Goal: Task Accomplishment & Management: Manage account settings

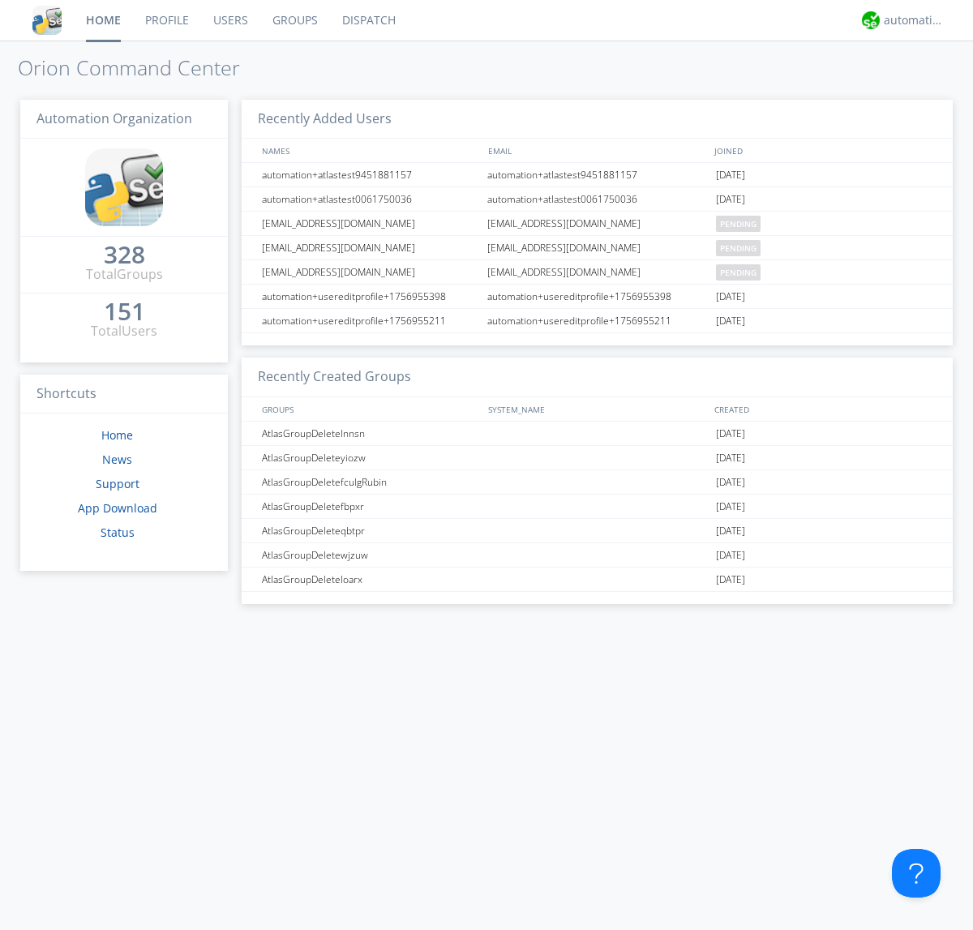
click at [294, 20] on link "Groups" at bounding box center [295, 20] width 70 height 41
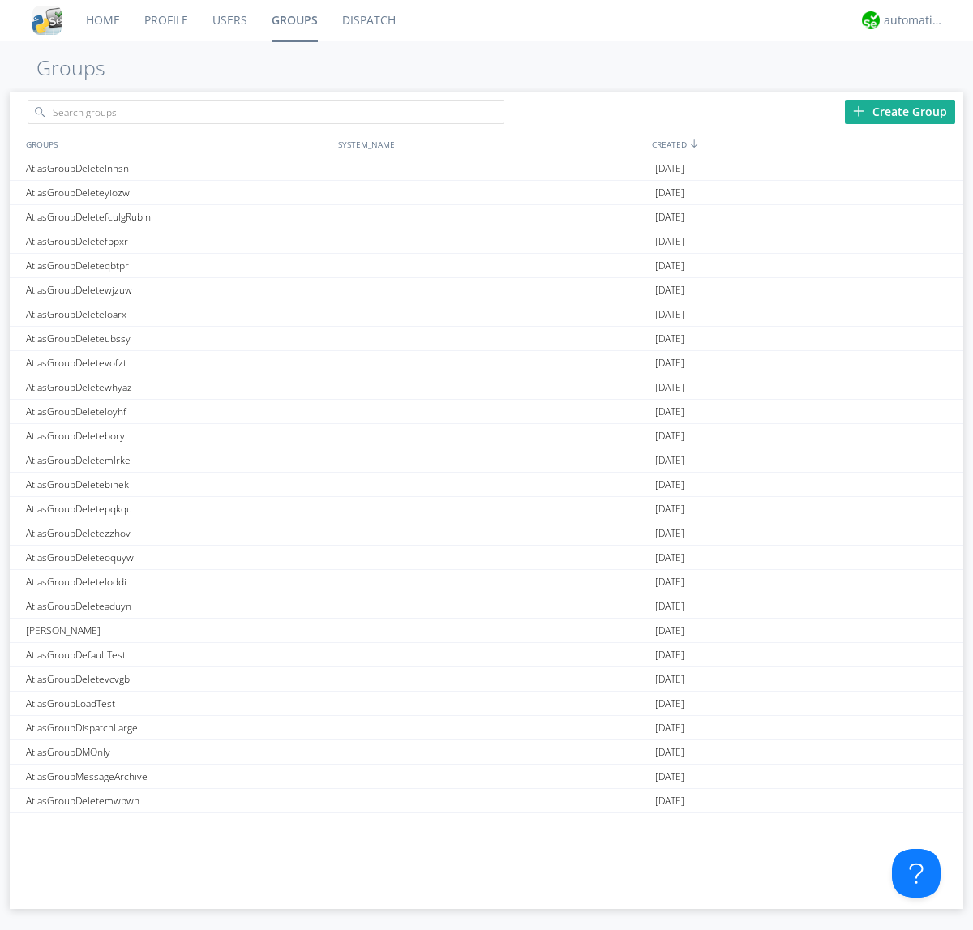
click at [900, 111] on div "Create Group" at bounding box center [900, 112] width 110 height 24
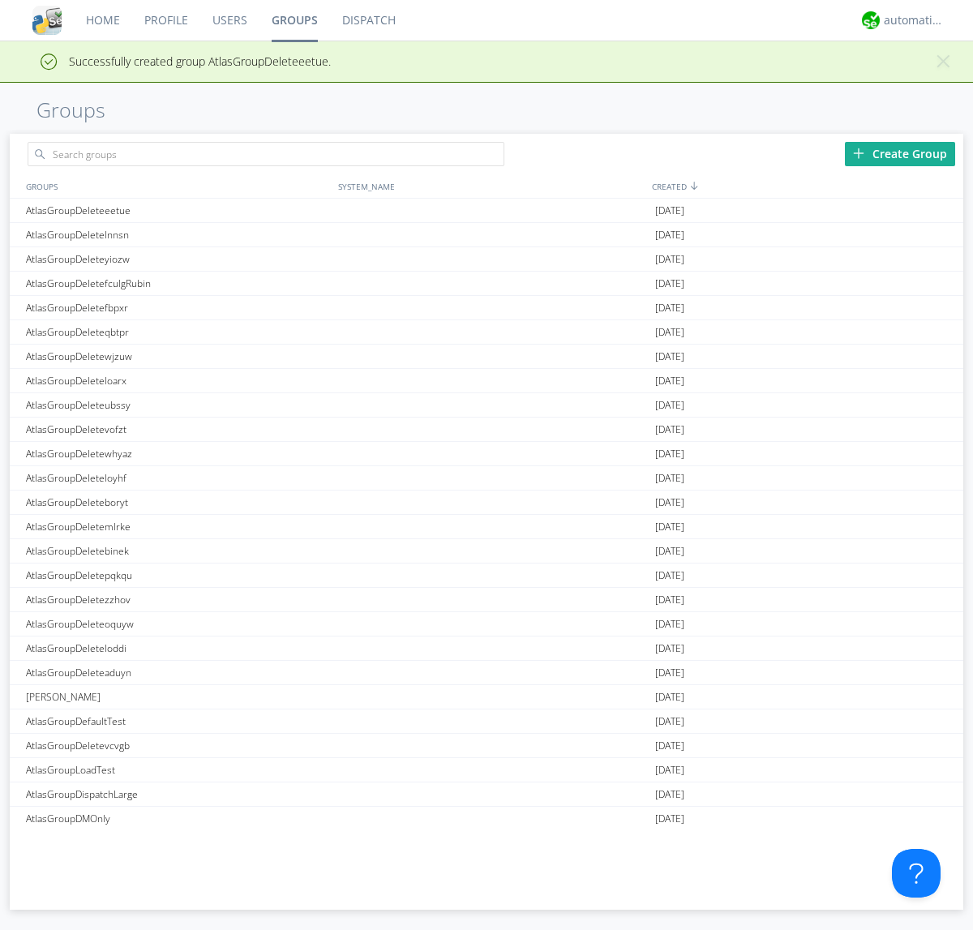
click at [294, 20] on link "Groups" at bounding box center [295, 20] width 71 height 41
type input "AtlasGroupDeleteeetue"
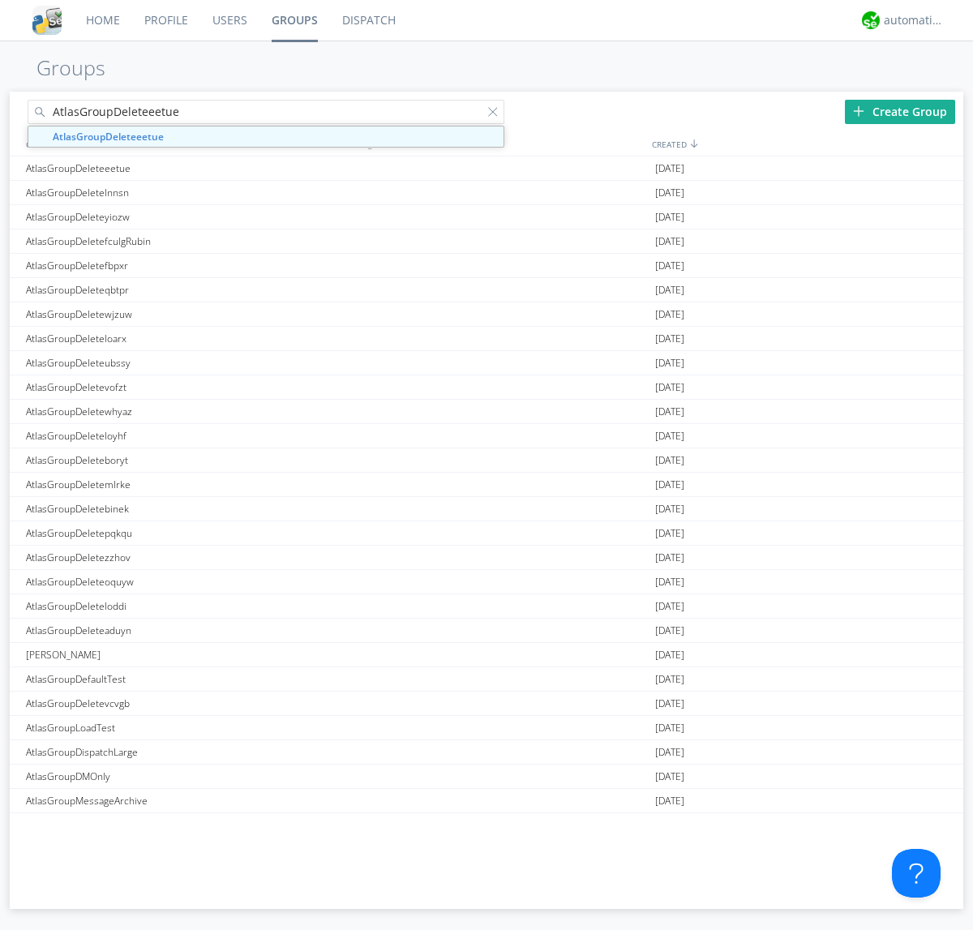
click at [229, 20] on link "Users" at bounding box center [229, 20] width 59 height 41
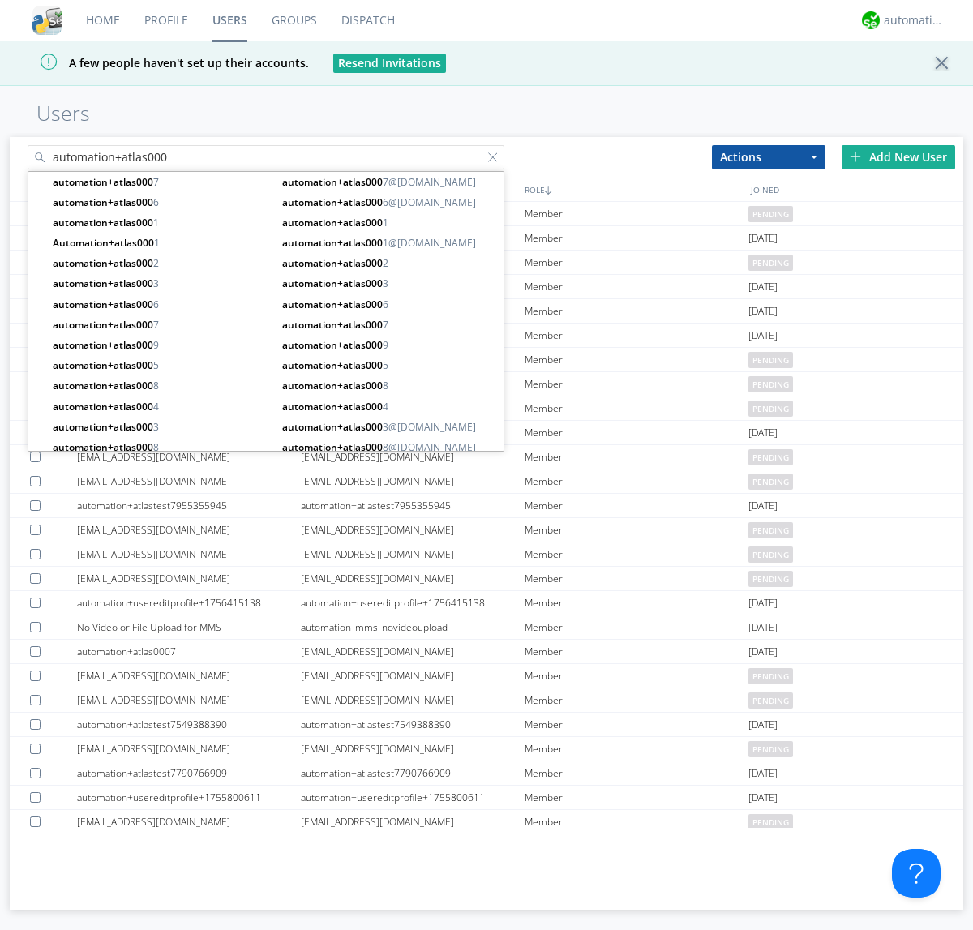
type input "automation+atlas000"
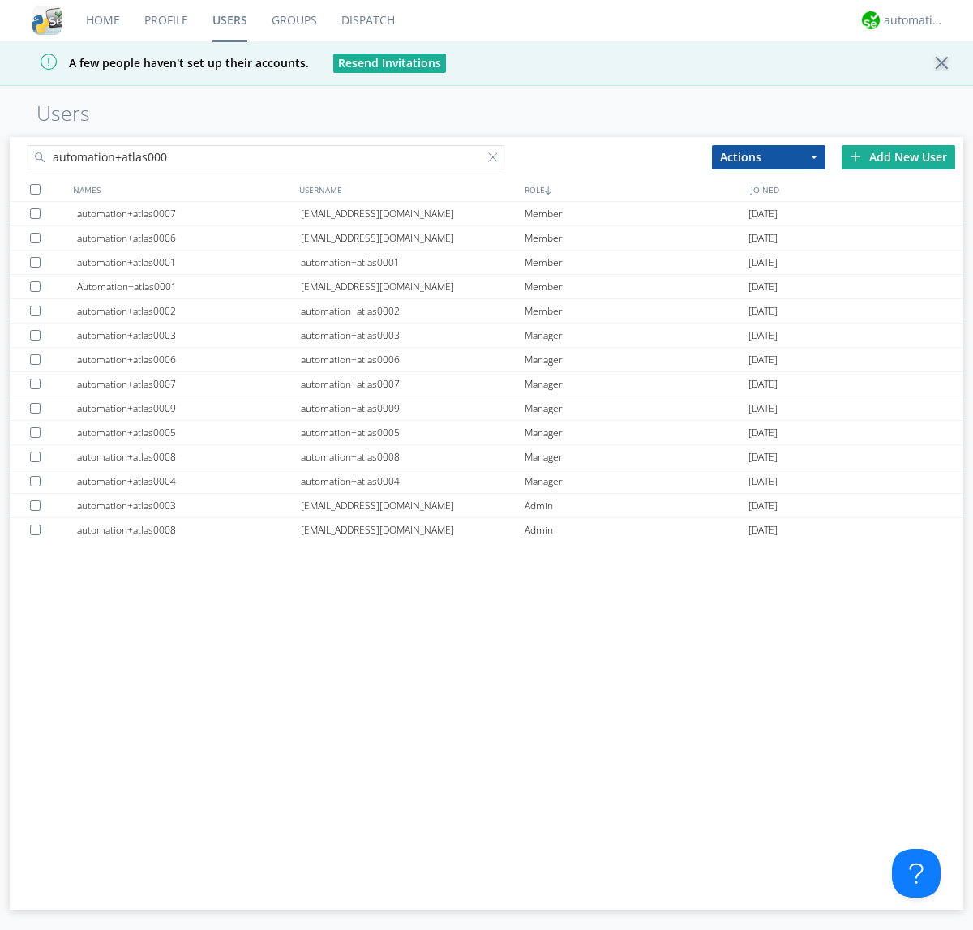
click at [35, 189] on div at bounding box center [35, 189] width 11 height 11
click at [769, 157] on button "Actions" at bounding box center [769, 157] width 114 height 24
click at [0, 0] on link "Add to Group" at bounding box center [0, 0] width 0 height 0
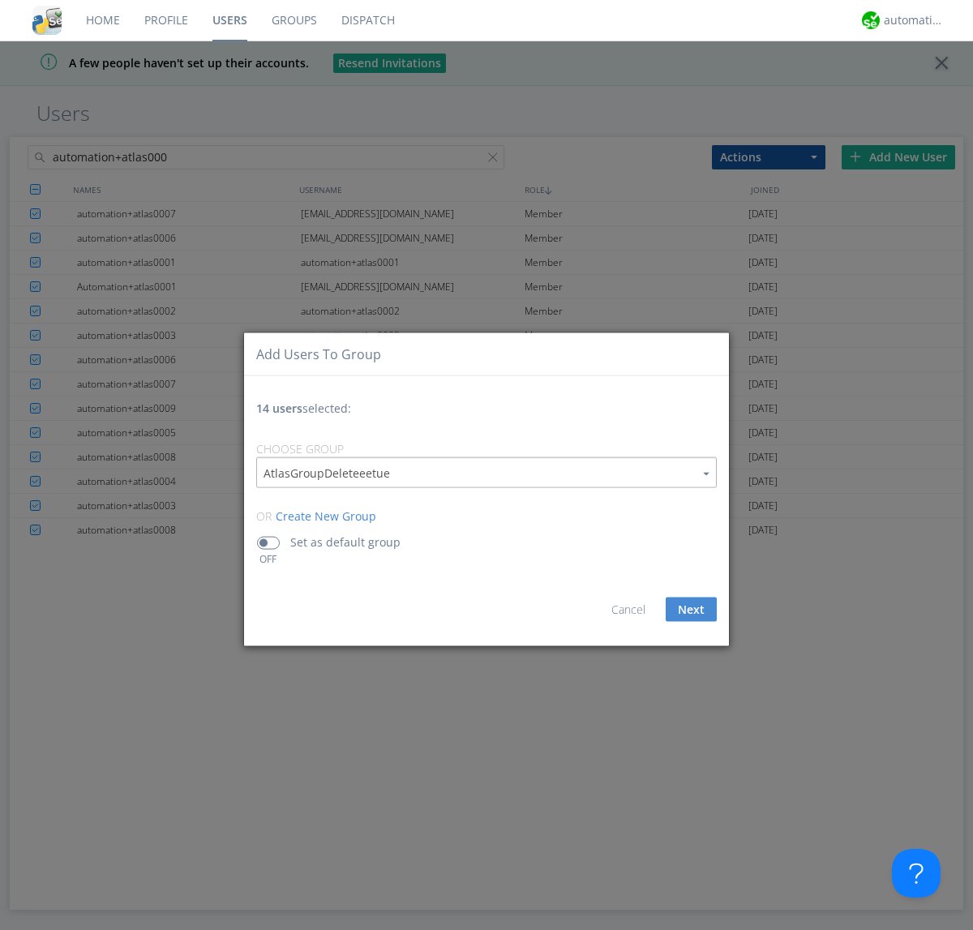
click at [294, 20] on link "Groups" at bounding box center [295, 20] width 70 height 41
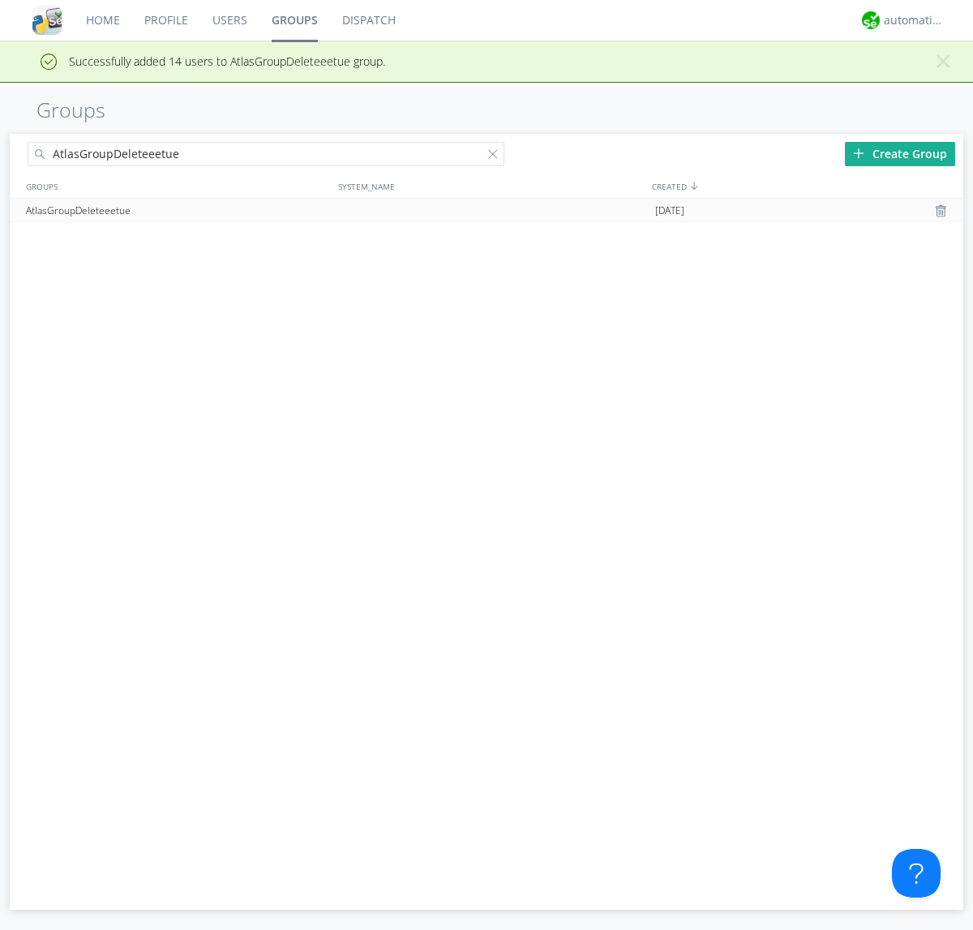
type input "AtlasGroupDeleteeetue"
click at [942, 211] on div at bounding box center [943, 210] width 16 height 13
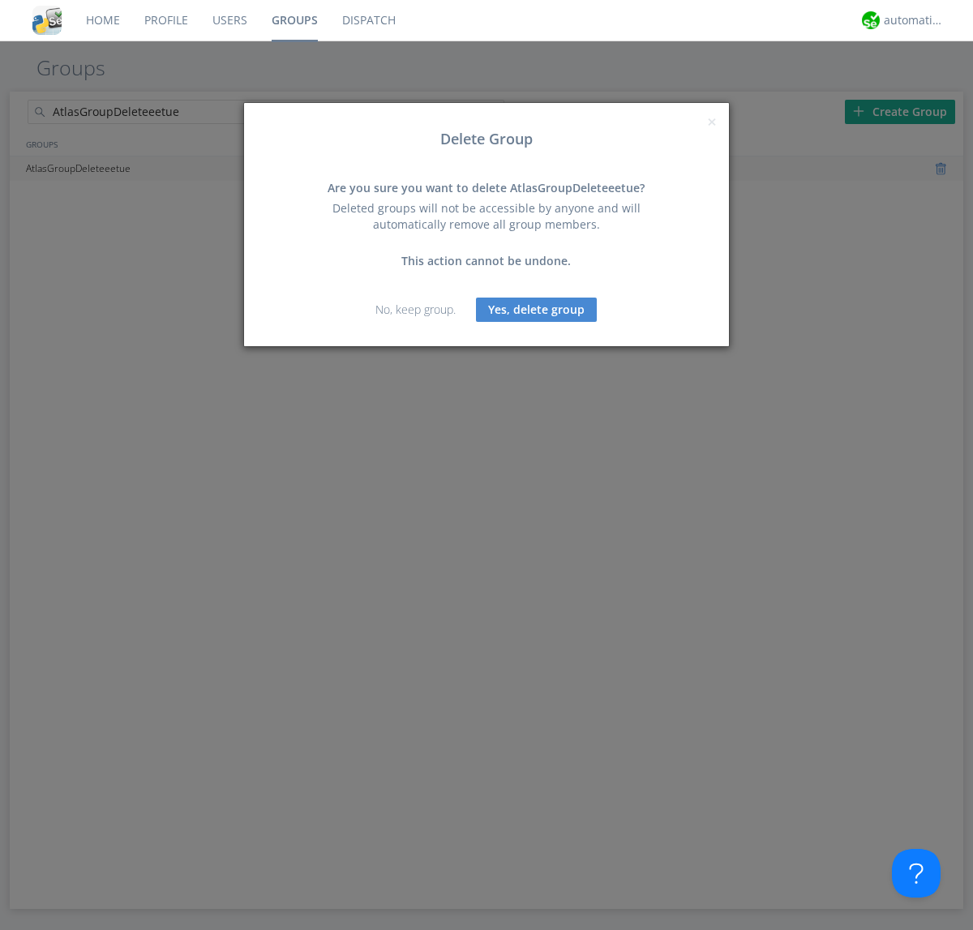
click at [537, 309] on button "Yes, delete group" at bounding box center [536, 310] width 121 height 24
